Goal: Use online tool/utility: Utilize a website feature to perform a specific function

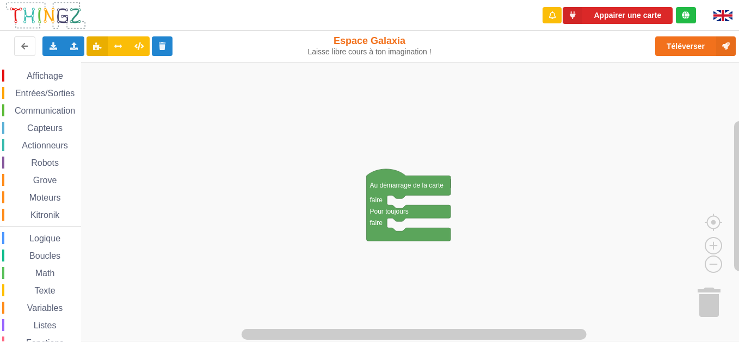
click at [48, 117] on div "Affichage Entrées/Sorties Communication Capteurs Actionneurs Robots Grove Moteu…" at bounding box center [40, 224] width 81 height 309
click at [46, 110] on span "Communication" at bounding box center [45, 110] width 64 height 9
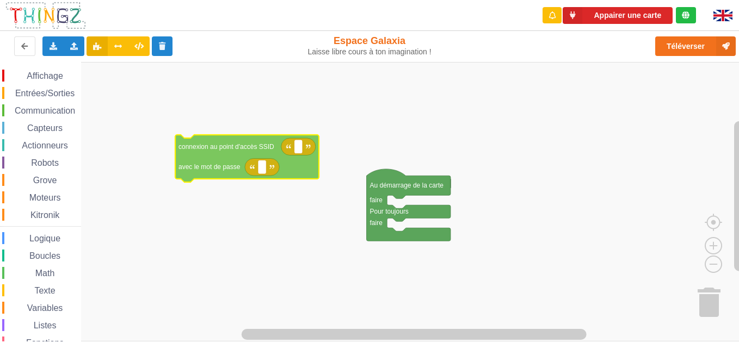
click at [201, 164] on div "Affichage Entrées/Sorties Communication Capteurs Actionneurs Robots Grove Moteu…" at bounding box center [373, 202] width 747 height 280
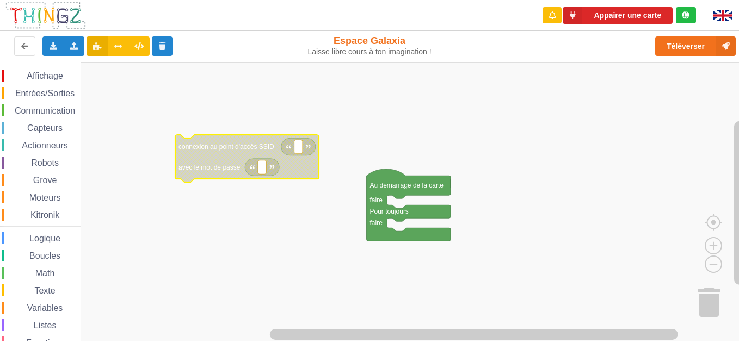
click at [298, 149] on text "Espace de travail de Blocky" at bounding box center [299, 147] width 2 height 8
type input "technoa5"
click at [261, 172] on rect "Espace de travail de Blocky" at bounding box center [262, 168] width 8 height 14
type input "1234567890"
click at [266, 247] on rect "Espace de travail de Blocky" at bounding box center [373, 202] width 747 height 280
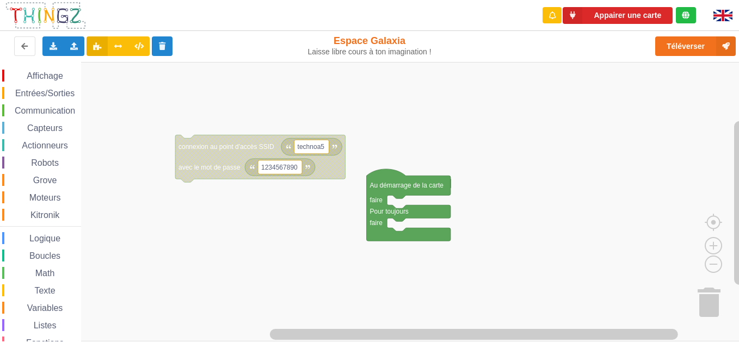
click at [720, 14] on img at bounding box center [722, 15] width 19 height 11
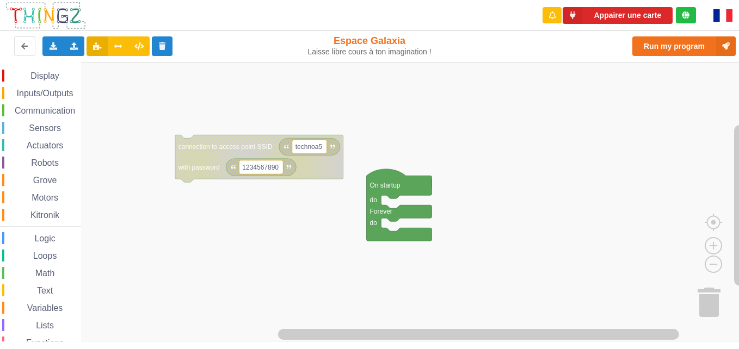
click at [716, 14] on img at bounding box center [722, 15] width 19 height 13
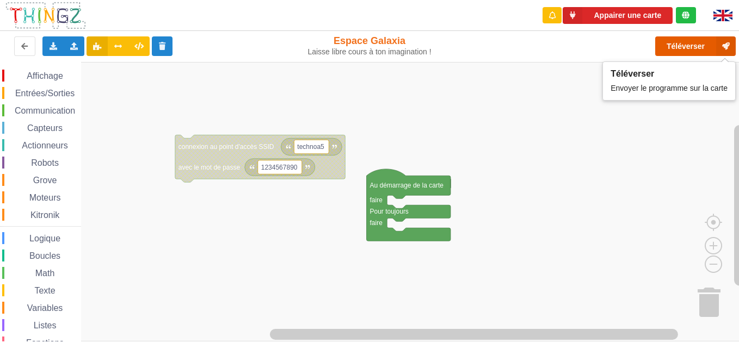
click at [686, 43] on button "Téléverser" at bounding box center [695, 46] width 81 height 20
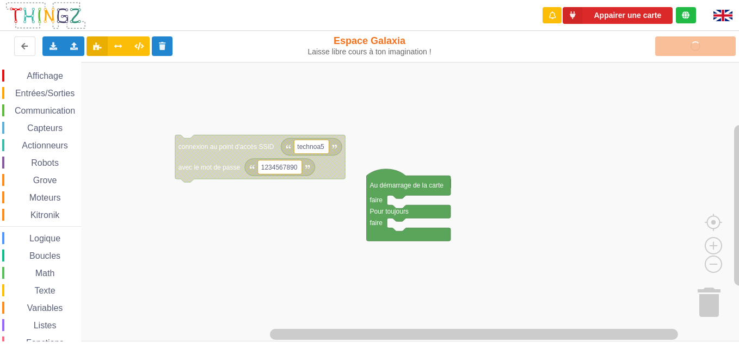
click at [245, 110] on rect "Espace de travail de Blocky" at bounding box center [373, 202] width 747 height 280
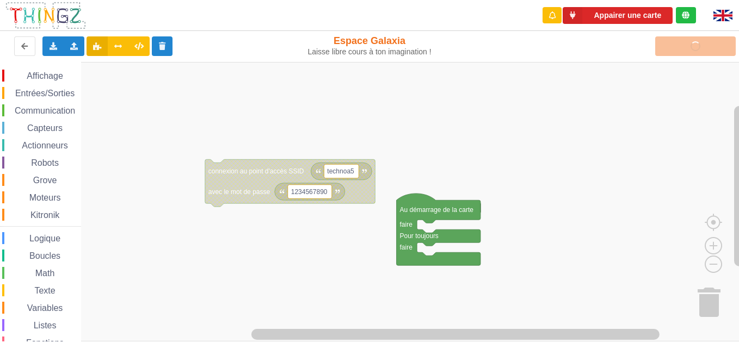
click at [510, 177] on div "Affichage Entrées/Sorties Communication Capteurs Actionneurs Robots Grove Moteu…" at bounding box center [373, 202] width 747 height 280
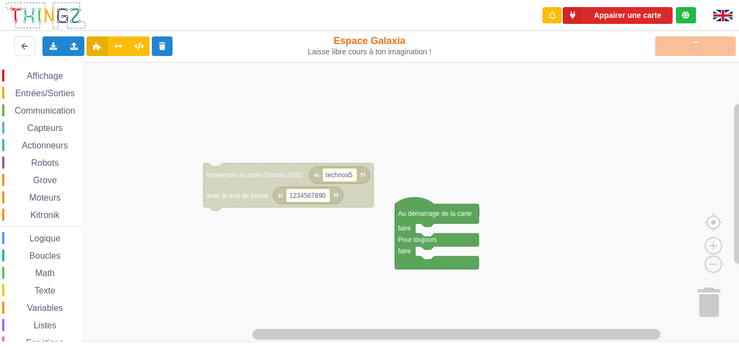
click at [518, 109] on div "Affichage Entrées/Sorties Communication Capteurs Actionneurs Robots Grove Moteu…" at bounding box center [373, 202] width 747 height 280
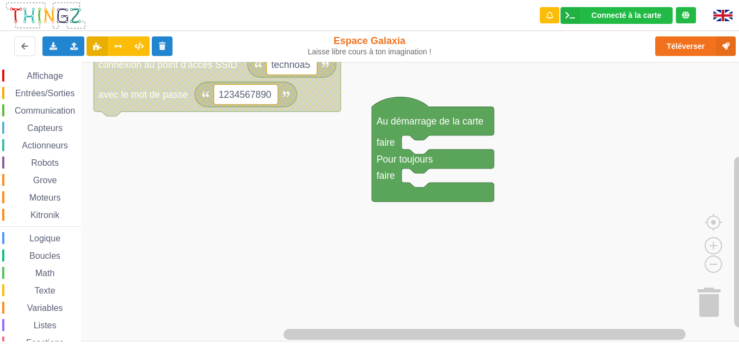
click at [717, 14] on img at bounding box center [722, 15] width 19 height 11
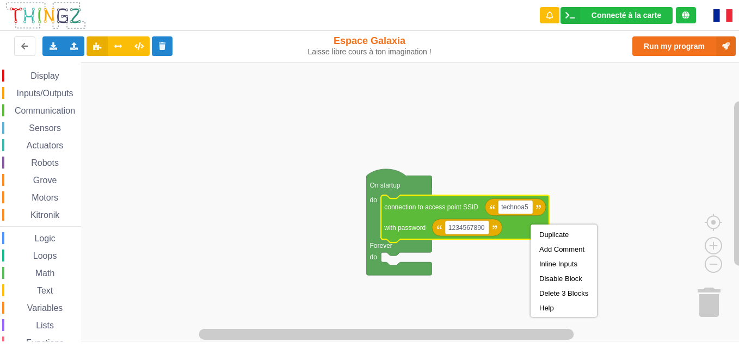
click at [499, 125] on rect "Blockly Workspace" at bounding box center [373, 202] width 747 height 280
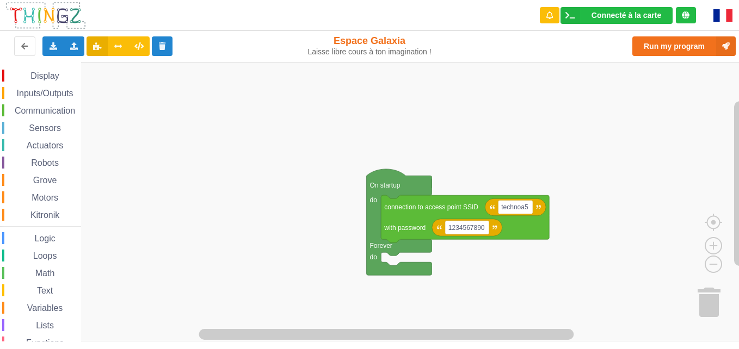
click at [717, 15] on img at bounding box center [722, 15] width 19 height 13
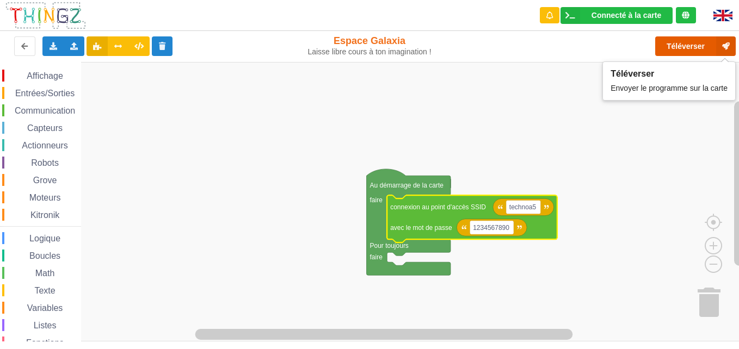
click at [688, 40] on button "Téléverser" at bounding box center [695, 46] width 81 height 20
click at [52, 250] on div "Boucles" at bounding box center [41, 256] width 79 height 12
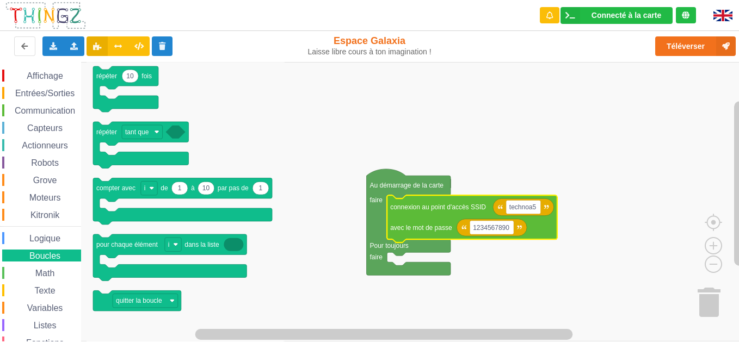
click at [30, 144] on span "Actionneurs" at bounding box center [45, 145] width 50 height 9
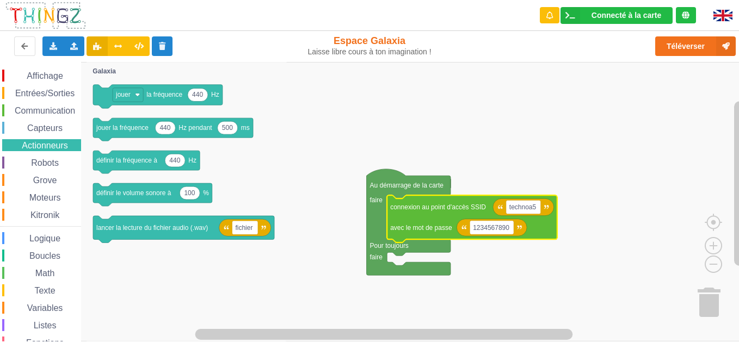
click at [35, 156] on div "Affichage Entrées/Sorties Communication Capteurs Actionneurs Robots Grove Moteu…" at bounding box center [40, 224] width 81 height 309
drag, startPoint x: 35, startPoint y: 156, endPoint x: 42, endPoint y: 163, distance: 10.4
click at [42, 163] on div "Affichage Entrées/Sorties Communication Capteurs Actionneurs Robots Grove Moteu…" at bounding box center [40, 224] width 81 height 309
click at [42, 163] on span "Robots" at bounding box center [44, 162] width 31 height 9
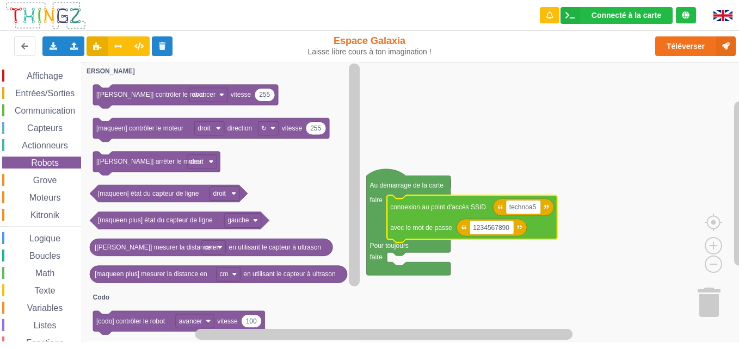
click at [41, 78] on span "Affichage" at bounding box center [44, 75] width 39 height 9
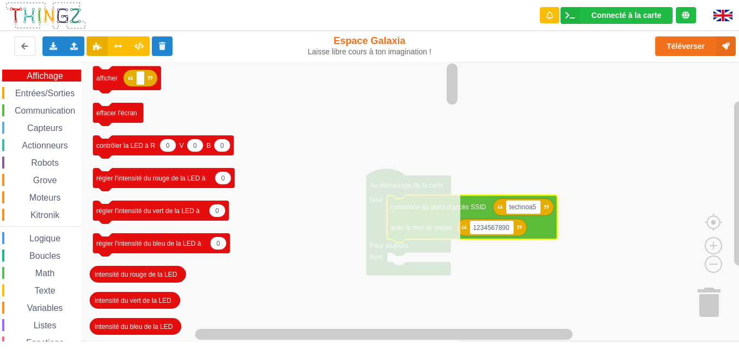
click at [54, 110] on span "Communication" at bounding box center [45, 110] width 64 height 9
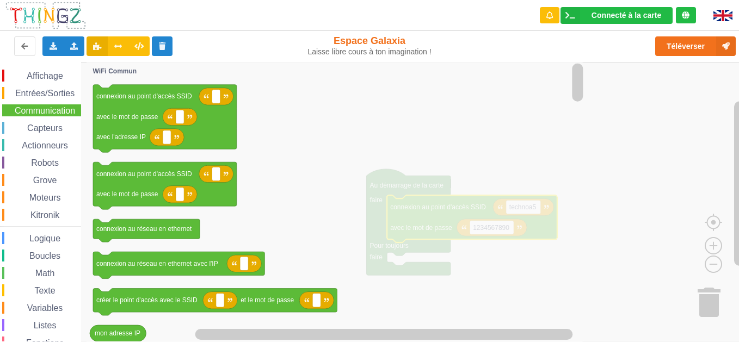
click at [365, 123] on icon "Espace de travail de Blocky" at bounding box center [336, 202] width 499 height 280
click at [558, 123] on icon "Espace de travail de Blocky" at bounding box center [336, 202] width 499 height 280
click at [24, 49] on icon at bounding box center [24, 45] width 9 height 7
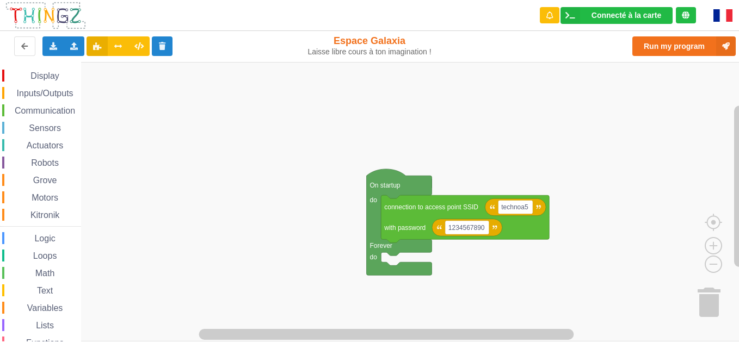
click at [723, 19] on img at bounding box center [722, 15] width 19 height 13
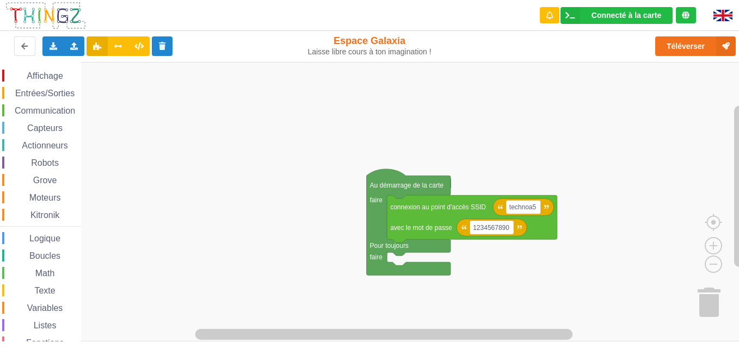
click at [38, 222] on div "Affichage Entrées/Sorties Communication Capteurs Actionneurs Robots Grove Moteu…" at bounding box center [40, 224] width 81 height 309
click at [728, 14] on img at bounding box center [722, 15] width 19 height 11
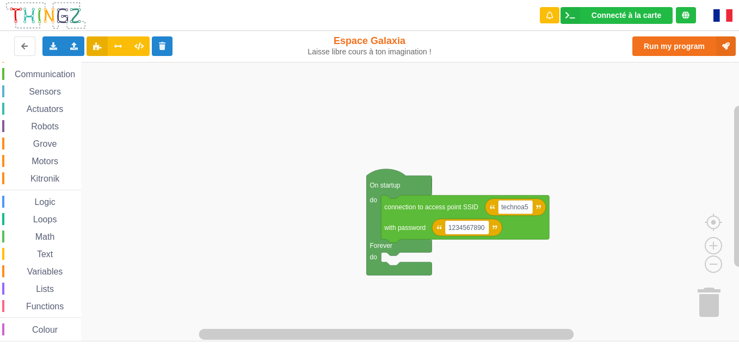
scroll to position [41, 0]
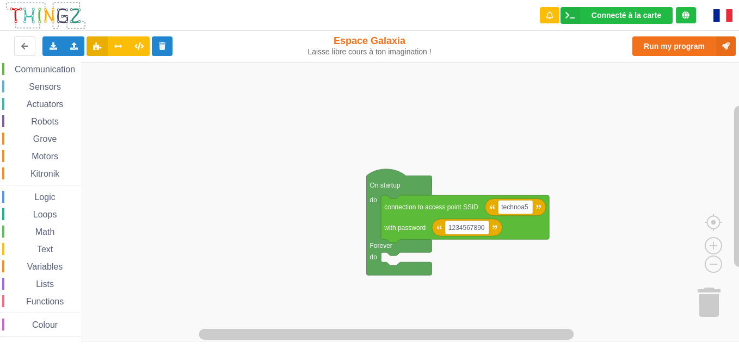
click at [721, 17] on img at bounding box center [722, 15] width 19 height 13
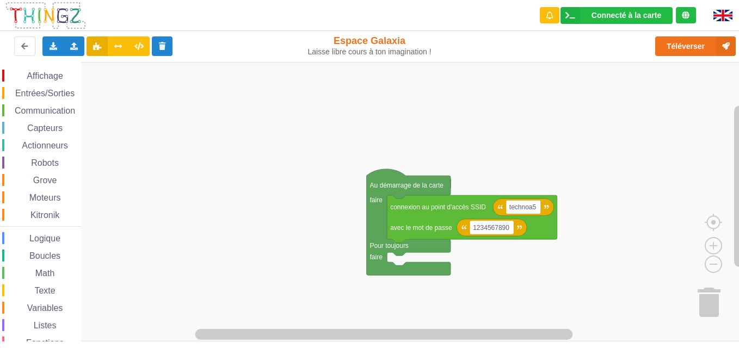
click at [57, 80] on span "Affichage" at bounding box center [44, 75] width 39 height 9
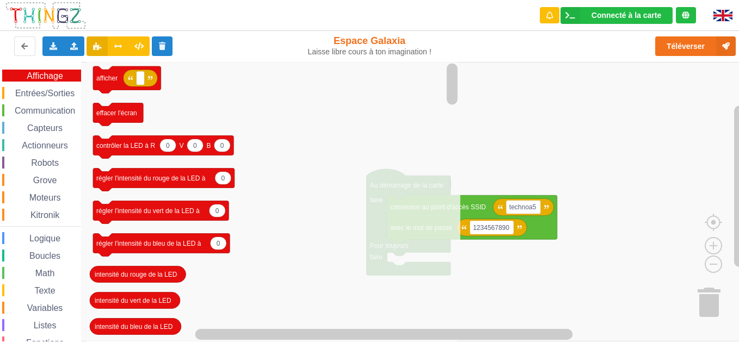
click at [49, 99] on div "Entrées/Sorties" at bounding box center [41, 93] width 79 height 12
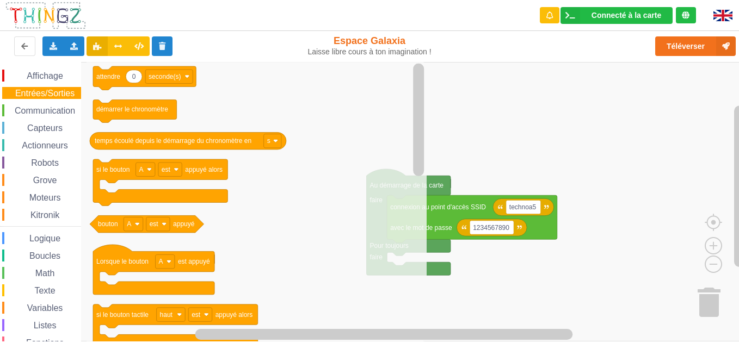
click at [47, 110] on span "Communication" at bounding box center [45, 110] width 64 height 9
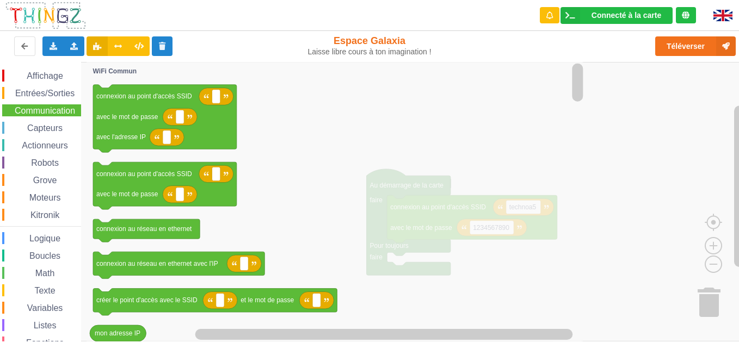
click at [38, 128] on span "Capteurs" at bounding box center [45, 128] width 39 height 9
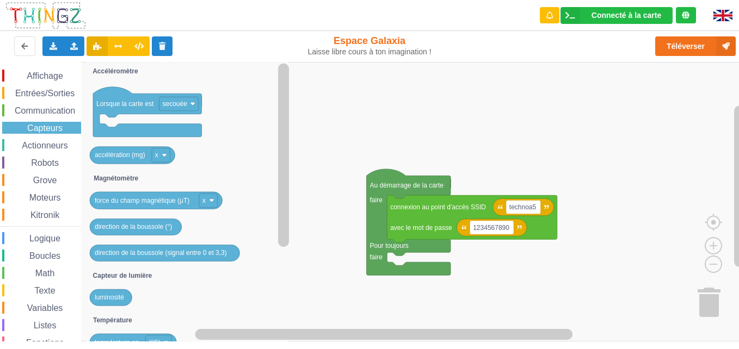
click at [259, 194] on icon "Espace de travail de Blocky" at bounding box center [189, 202] width 205 height 280
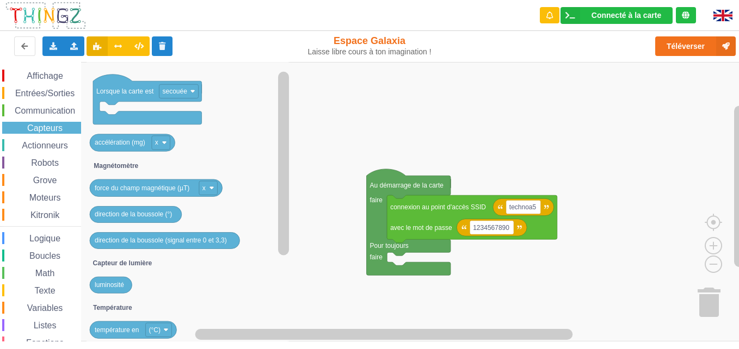
click at [59, 110] on span "Communication" at bounding box center [45, 110] width 64 height 9
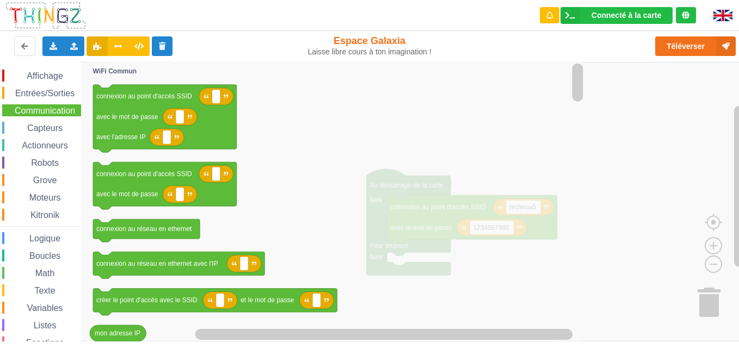
click at [62, 138] on div "Affichage Entrées/Sorties Communication Capteurs Actionneurs Robots Grove Moteu…" at bounding box center [40, 224] width 81 height 309
click at [269, 161] on icon "connexion au point d'accès SSID avec le mot de passe avec l'adresse IP connexio…" at bounding box center [336, 202] width 499 height 280
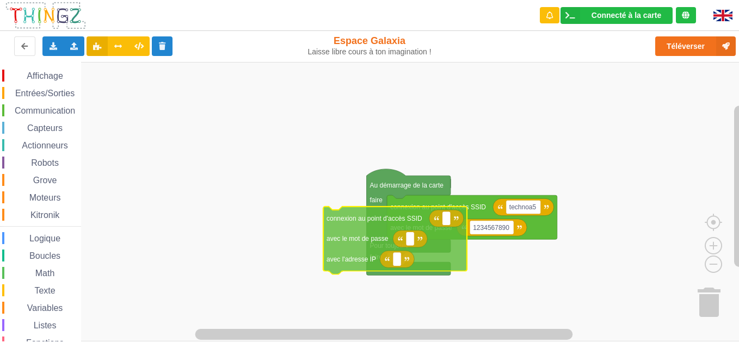
click at [442, 261] on div "Affichage Entrées/Sorties Communication Capteurs Actionneurs Robots Grove Moteu…" at bounding box center [373, 202] width 747 height 280
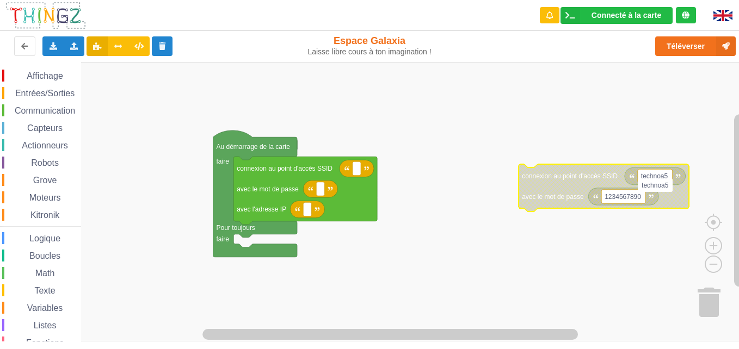
click at [651, 178] on input "technoa5" at bounding box center [655, 185] width 35 height 14
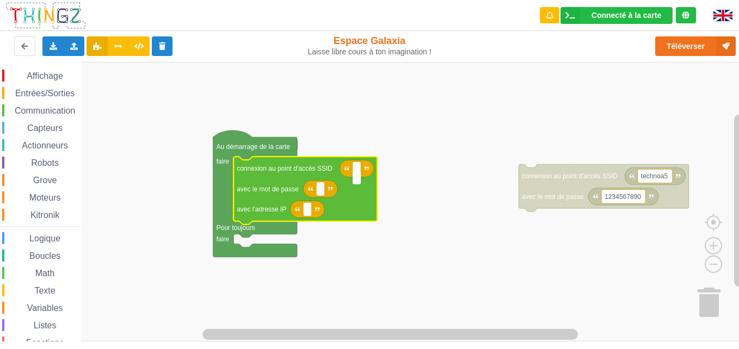
type input "technoa5"
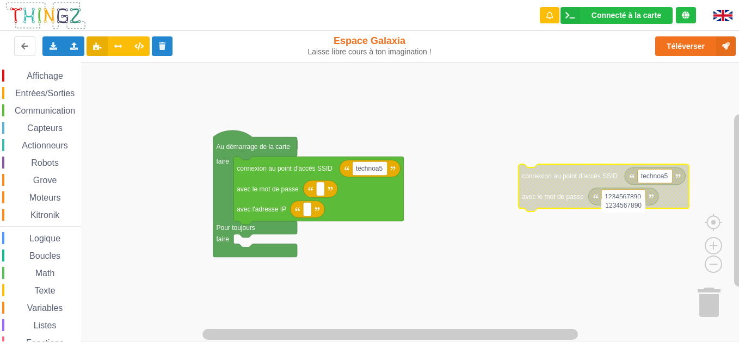
click at [622, 199] on input "1234567890" at bounding box center [623, 206] width 44 height 14
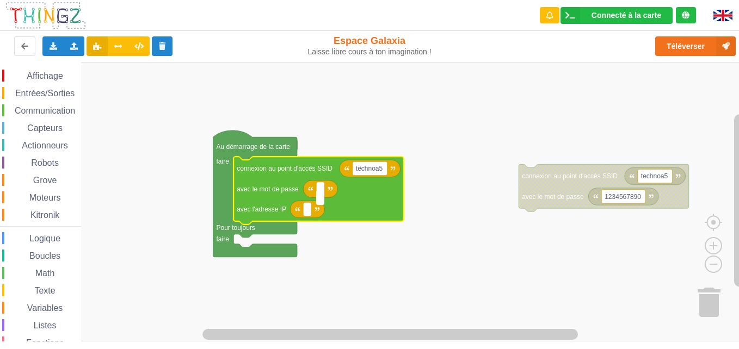
type input "1234567890"
click at [303, 209] on rect "Espace de travail de Blocky" at bounding box center [307, 209] width 8 height 14
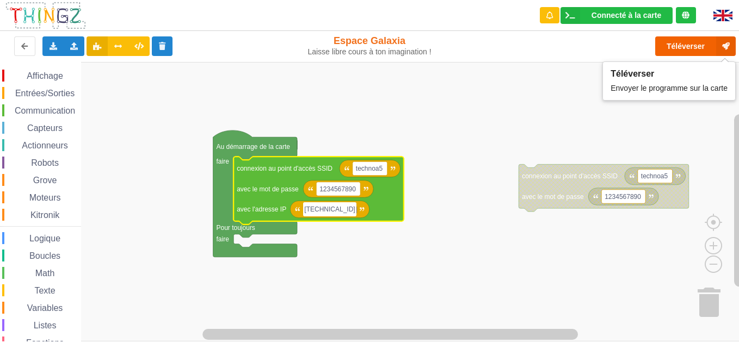
type input "[TECHNICAL_ID]"
click at [673, 45] on button "Téléverser" at bounding box center [695, 46] width 81 height 20
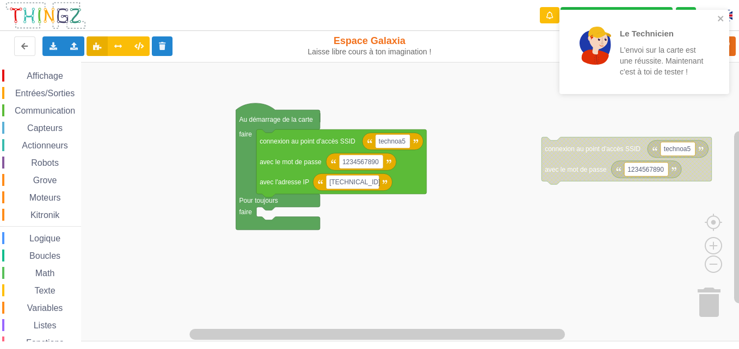
click at [588, 85] on div "Le Technicien L'envoi sur la carte est une réussite. Maintenant c'est à toi de …" at bounding box center [640, 51] width 147 height 69
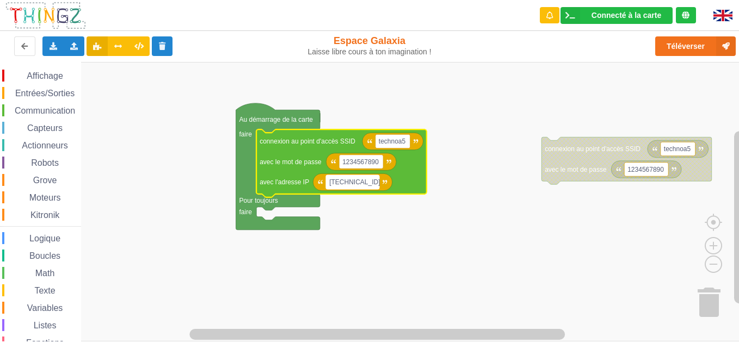
click at [361, 187] on rect "Espace de travail de Blocky" at bounding box center [352, 182] width 53 height 14
click at [359, 182] on text "[TECHNICAL_ID]" at bounding box center [354, 182] width 51 height 8
click at [356, 181] on text "[TECHNICAL_ID]" at bounding box center [354, 182] width 51 height 8
click at [372, 183] on rect "Espace de travail de Blocky" at bounding box center [352, 182] width 53 height 14
click at [368, 186] on input "[TECHNICAL_ID]" at bounding box center [352, 191] width 53 height 14
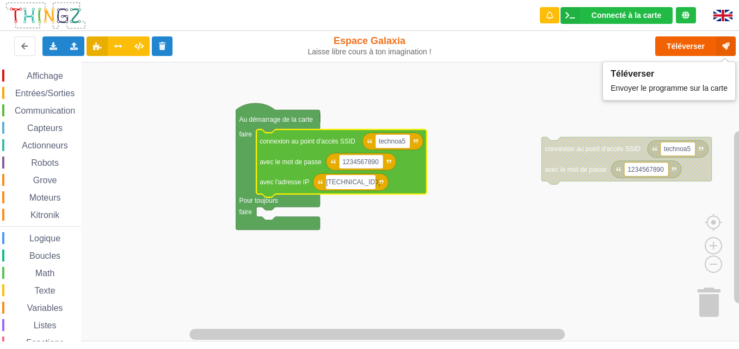
type input "[TECHNICAL_ID]"
click at [687, 44] on button "Téléverser" at bounding box center [695, 46] width 81 height 20
